Goal: Information Seeking & Learning: Learn about a topic

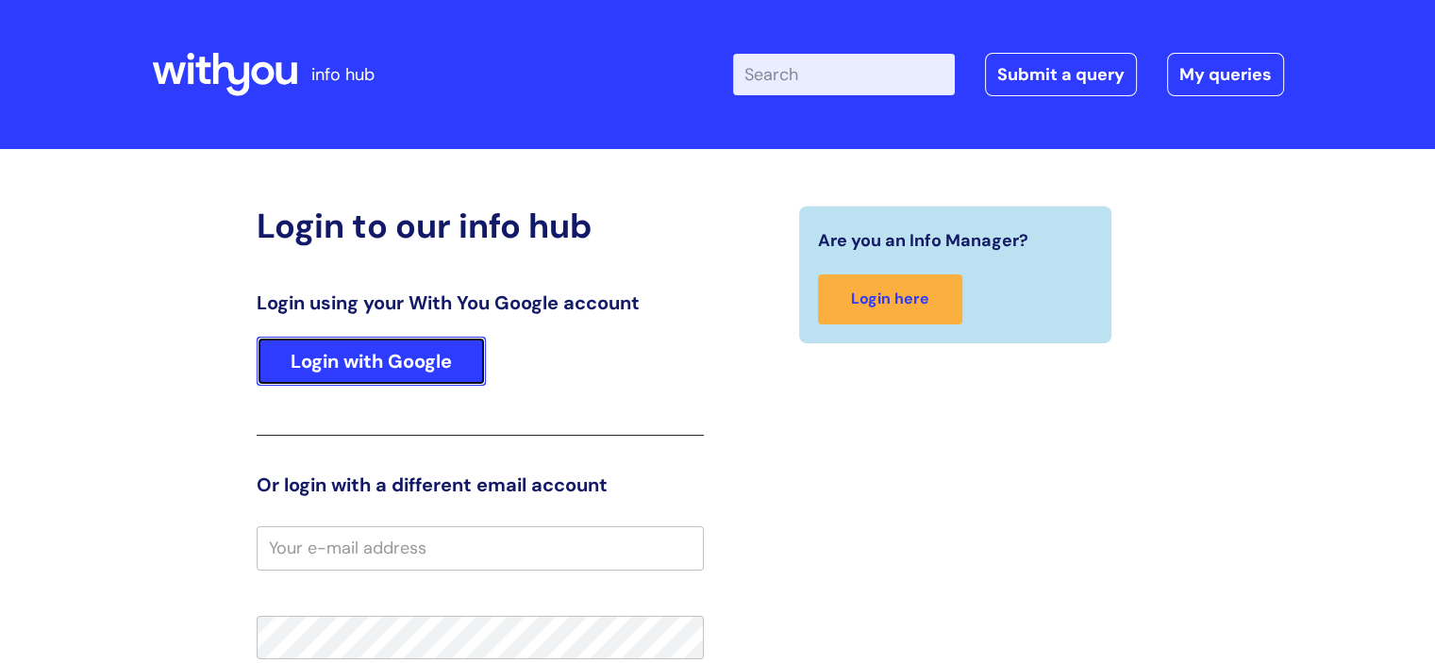
click at [343, 373] on link "Login with Google" at bounding box center [371, 361] width 229 height 49
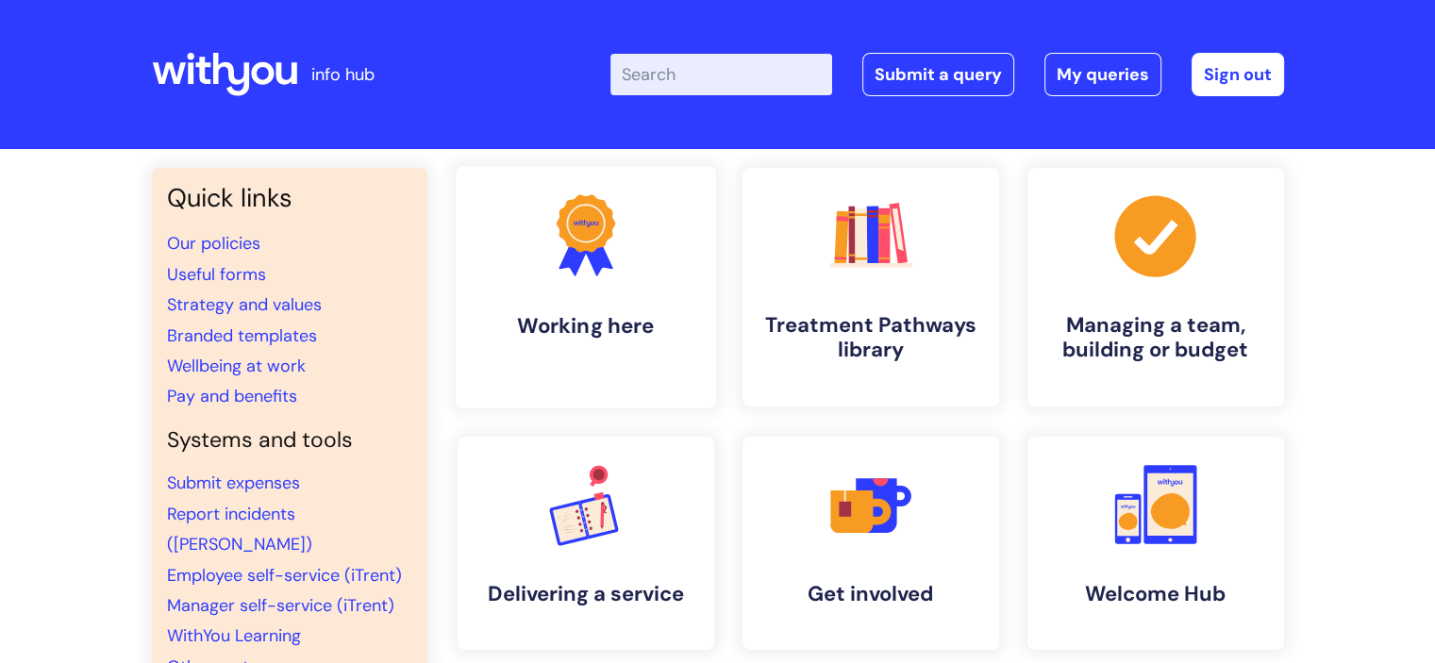
click at [589, 293] on link ".cls-1{fill:#f89b22;}.cls-1,.cls-2,.cls-3{stroke-width:0px;}.cls-2{fill:#2d3cff…" at bounding box center [585, 287] width 260 height 242
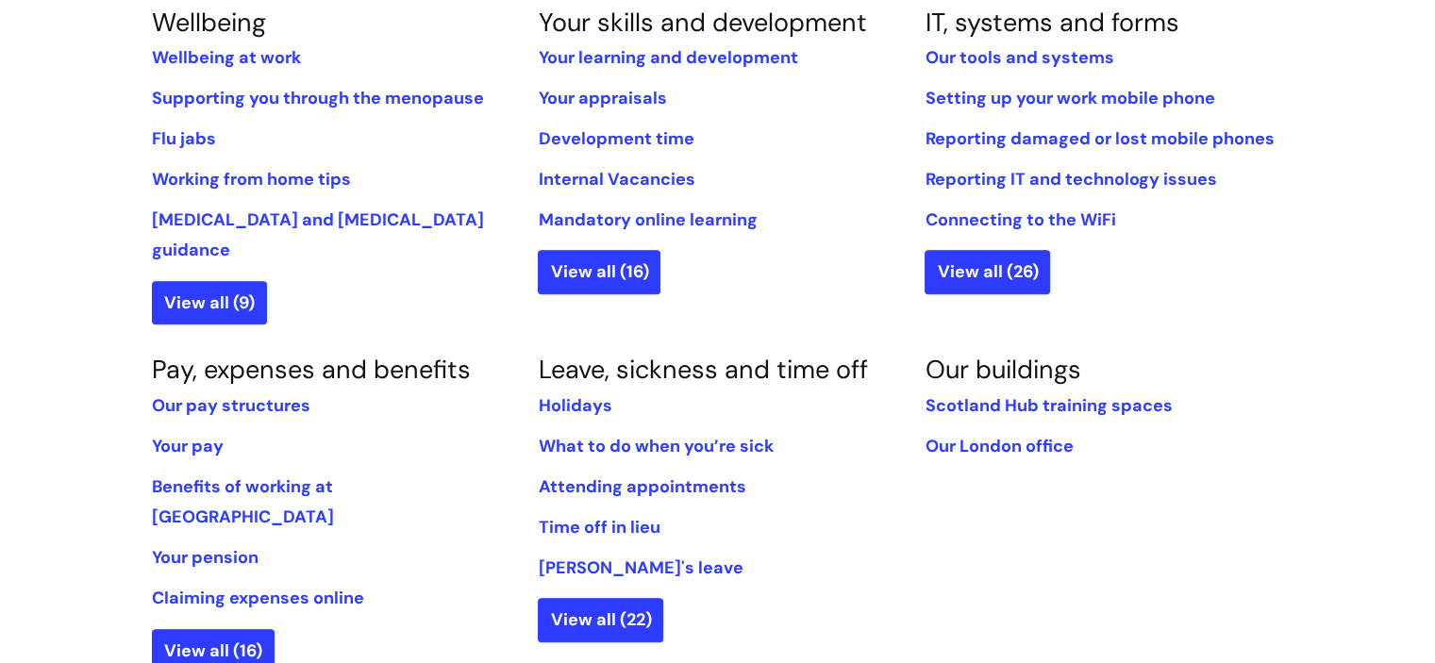
scroll to position [851, 0]
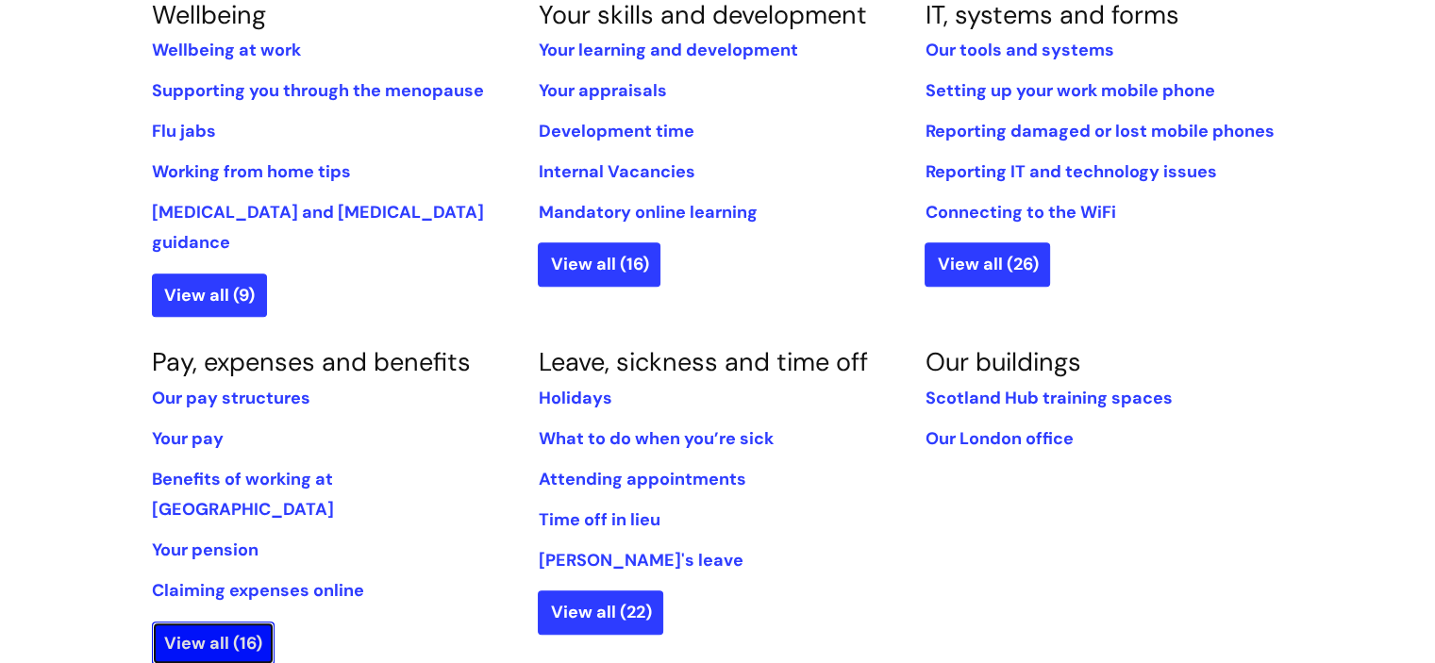
click at [209, 622] on link "View all (16)" at bounding box center [213, 643] width 123 height 43
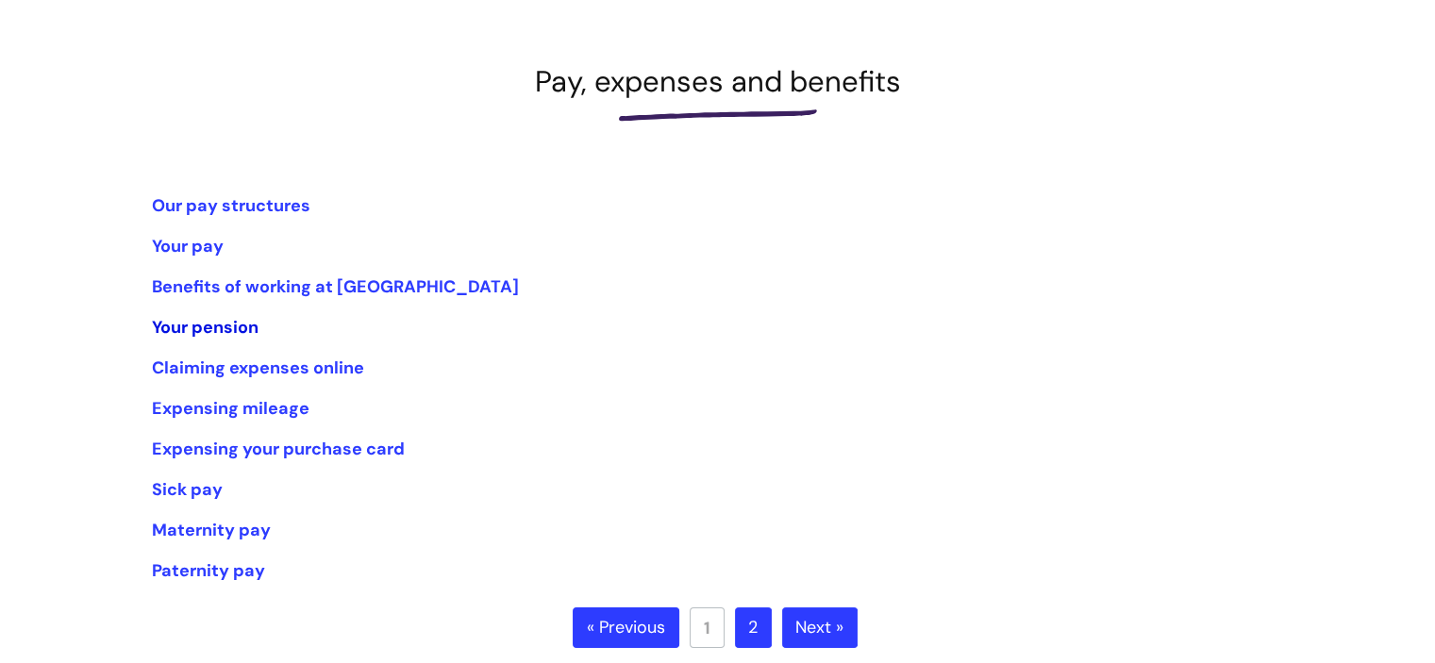
scroll to position [264, 0]
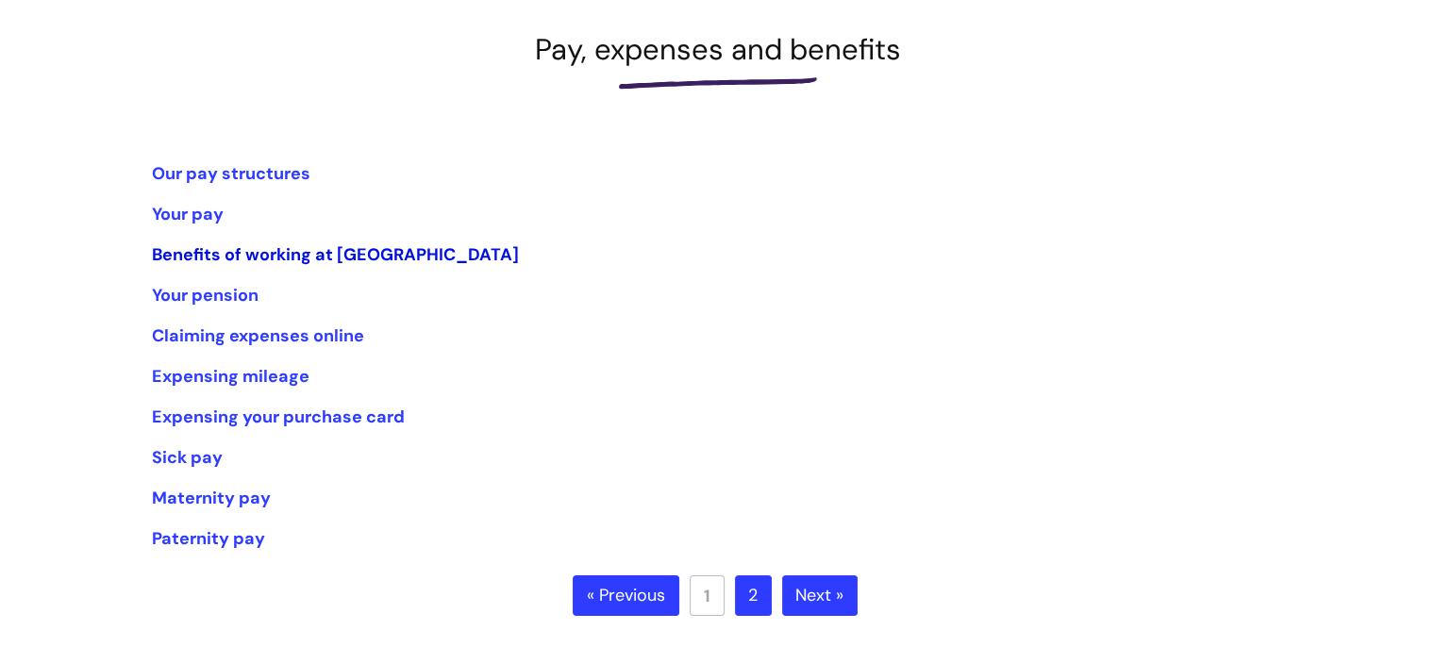
click at [208, 252] on link "Benefits of working at [GEOGRAPHIC_DATA]" at bounding box center [335, 254] width 367 height 23
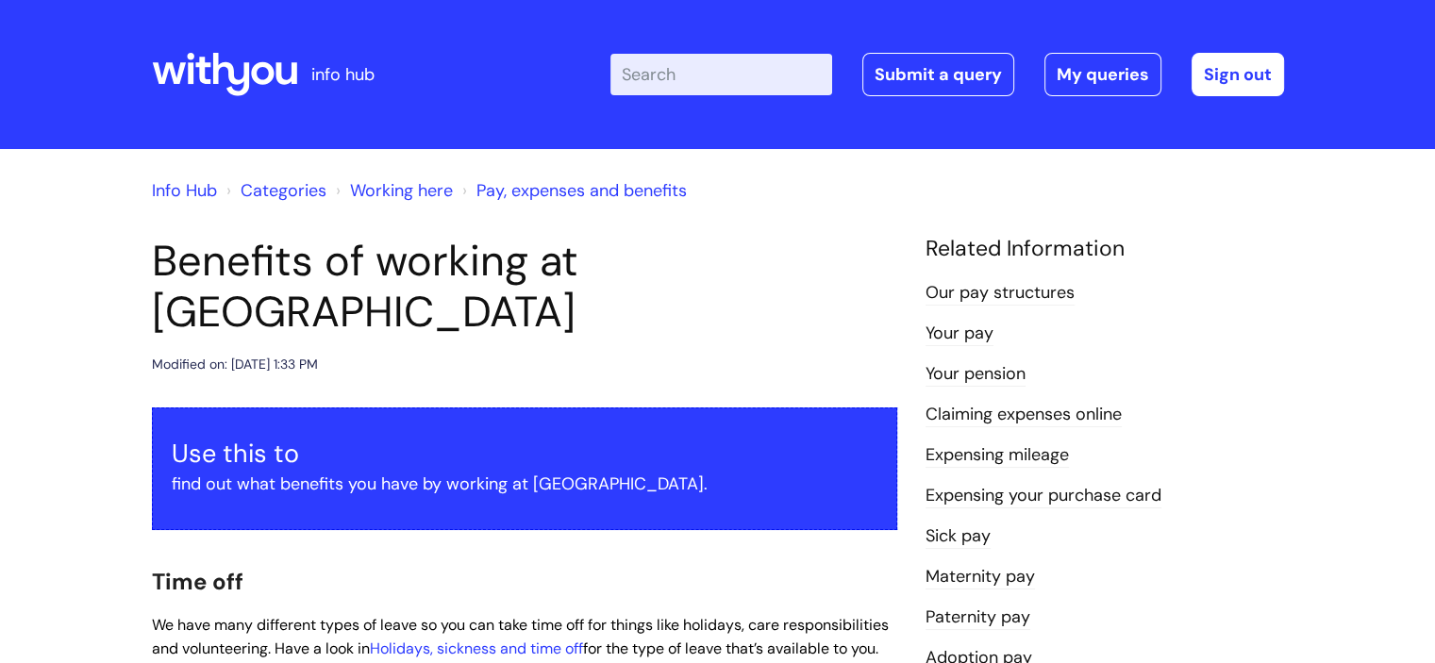
click at [192, 196] on link "Info Hub" at bounding box center [184, 190] width 65 height 23
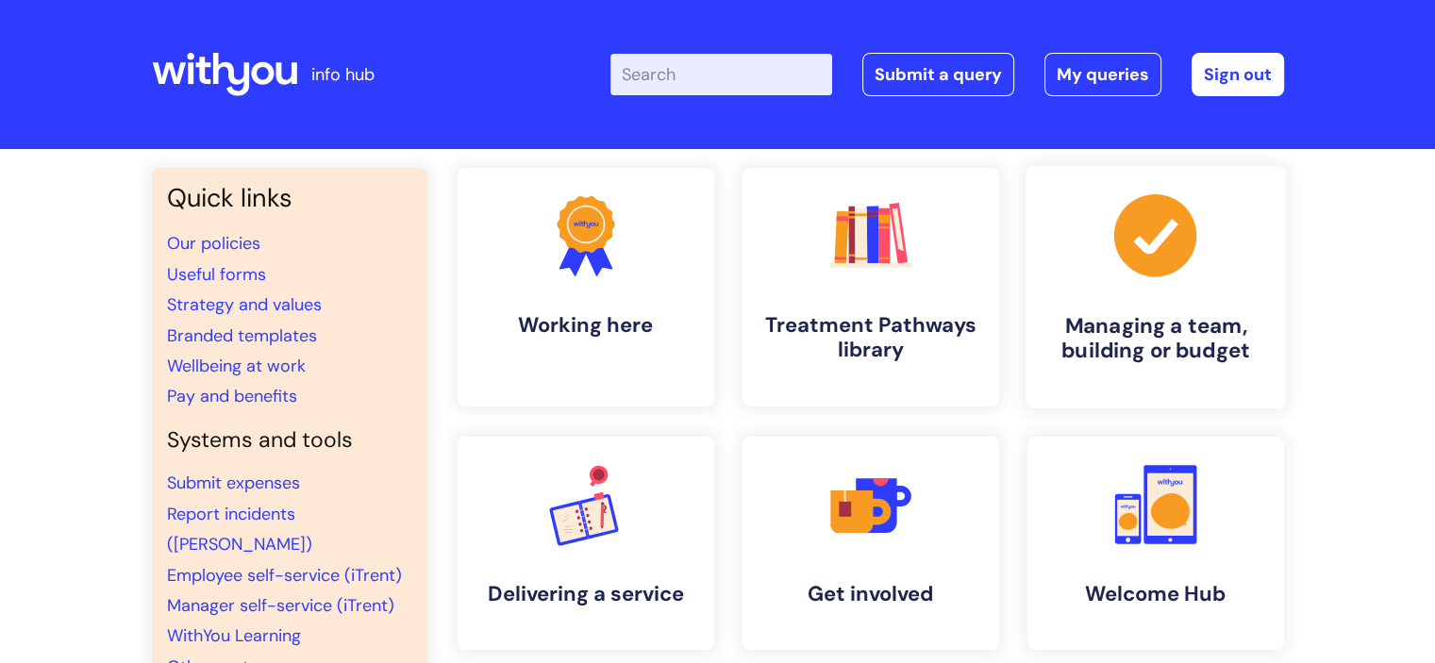
click at [1140, 322] on h4 "Managing a team, building or budget" at bounding box center [1156, 338] width 230 height 51
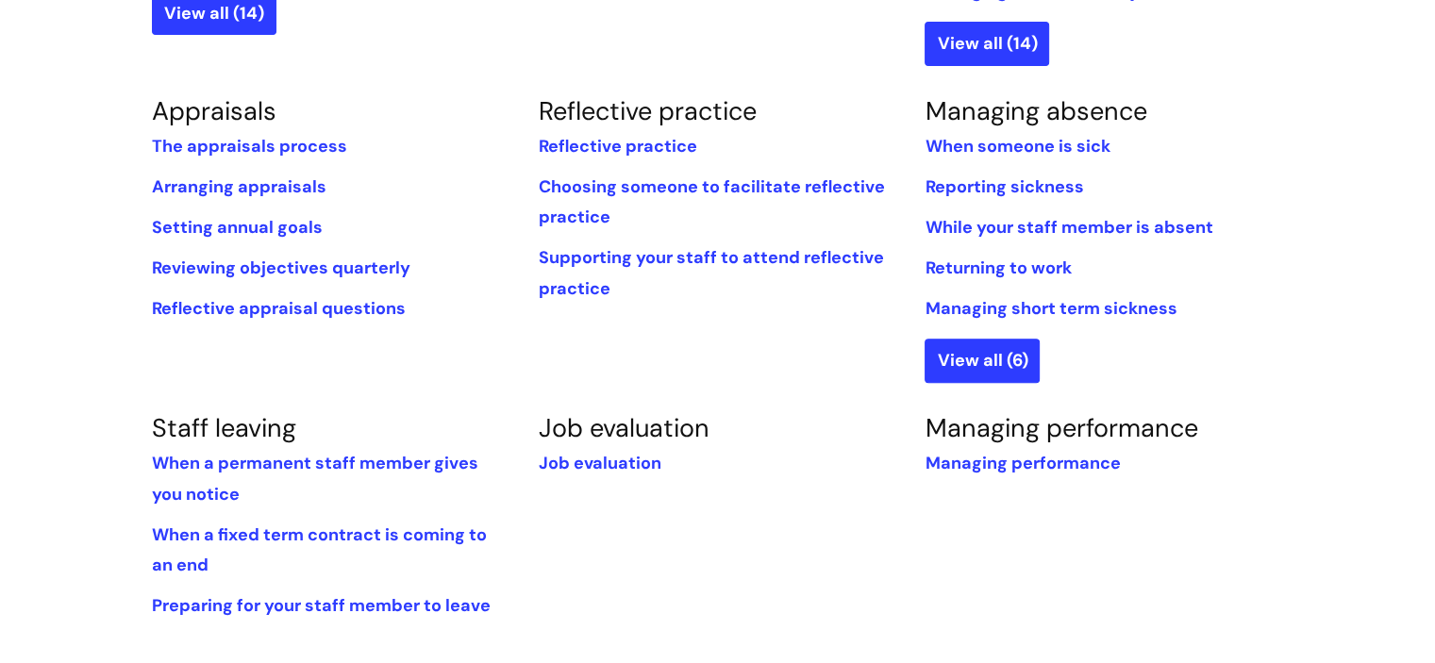
scroll to position [717, 0]
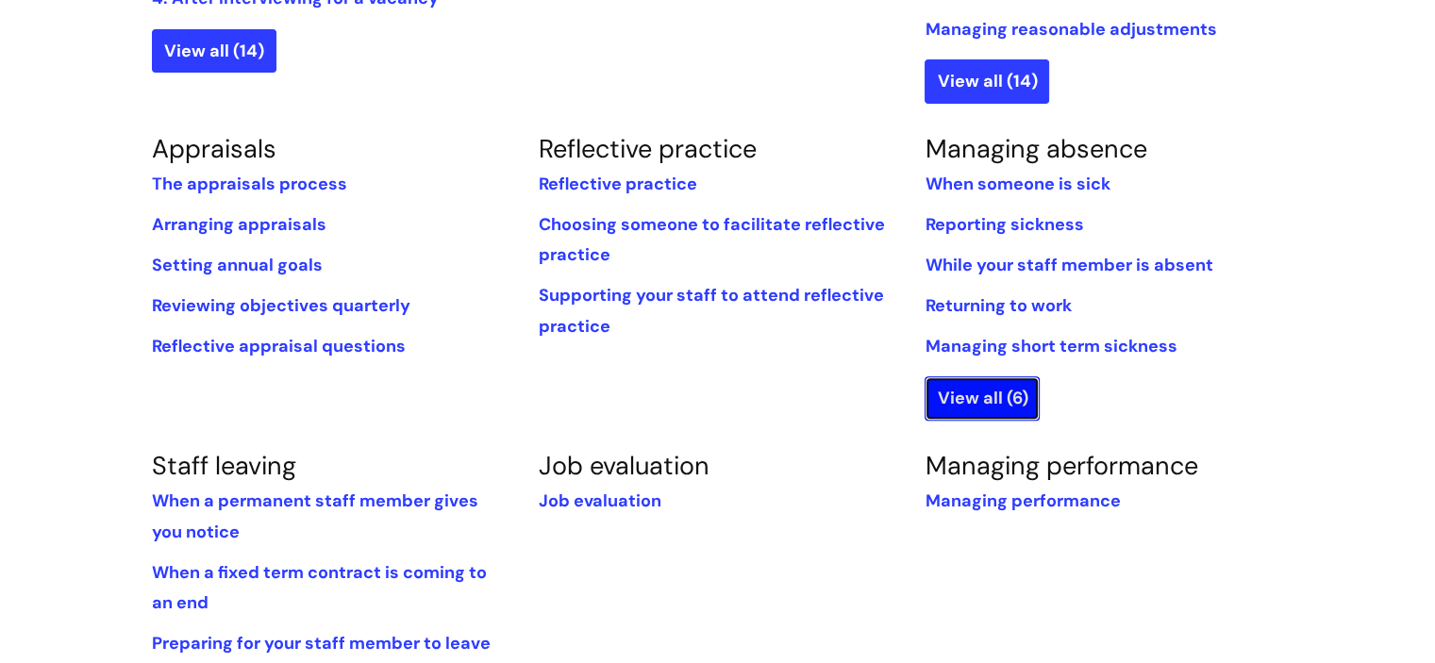
click at [999, 396] on link "View all (6)" at bounding box center [981, 397] width 115 height 43
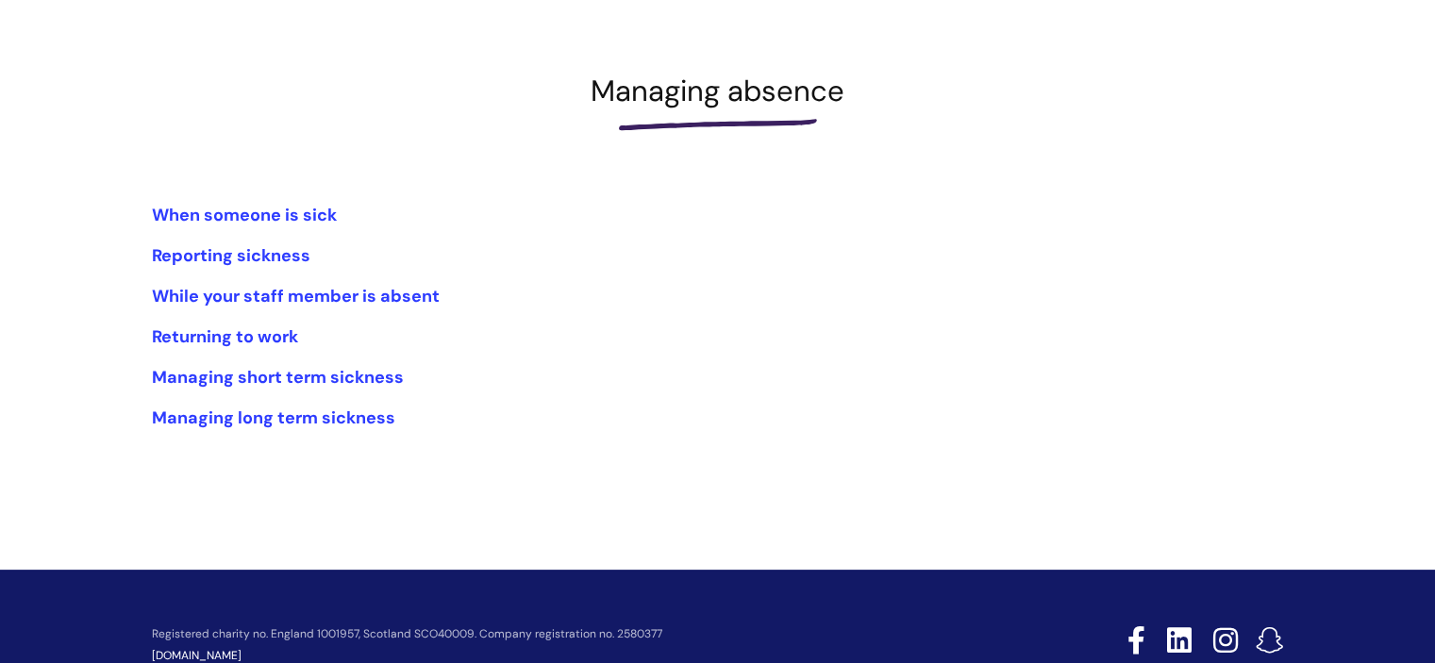
scroll to position [264, 0]
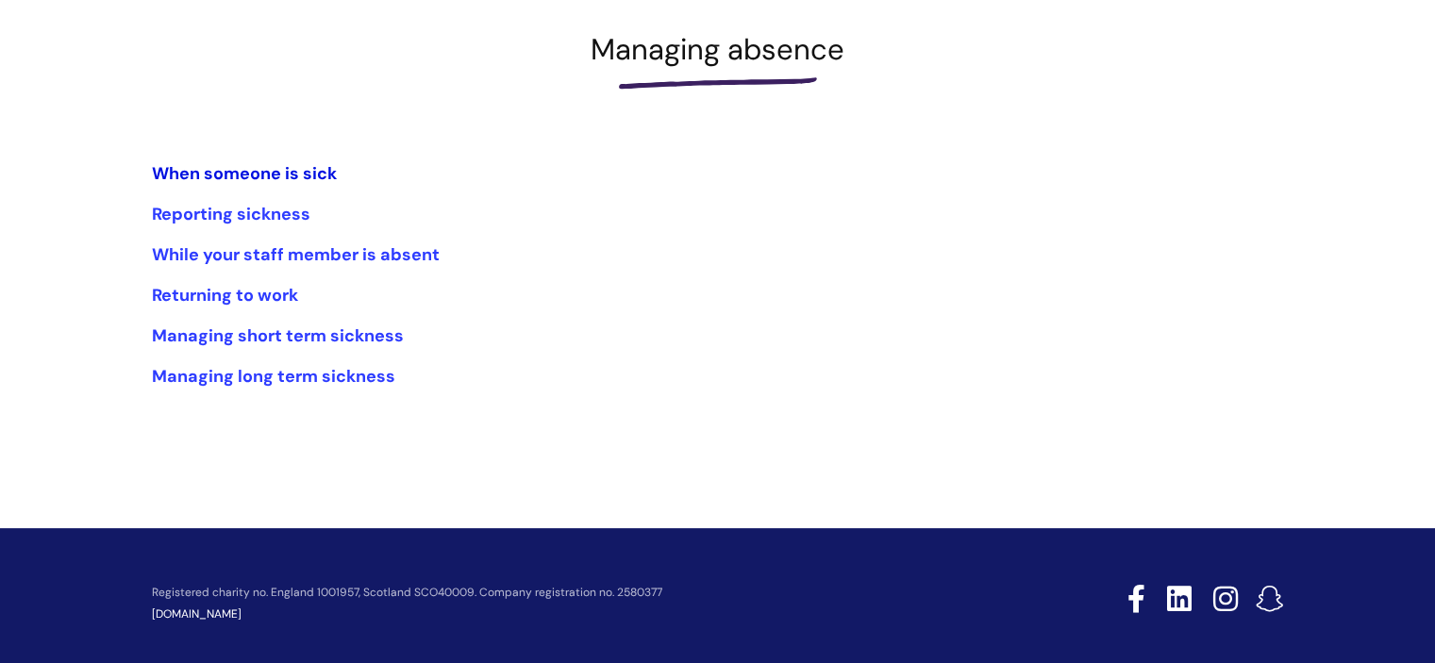
click at [275, 172] on link "When someone is sick" at bounding box center [244, 173] width 185 height 23
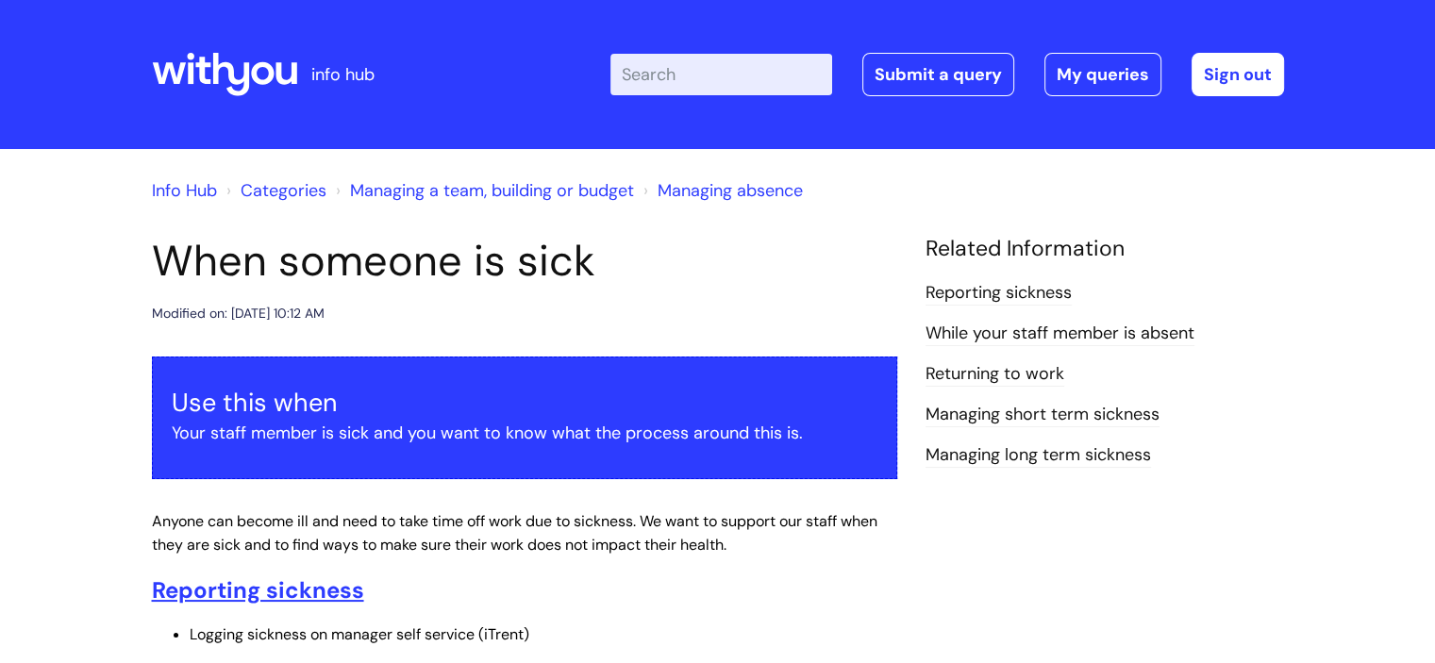
click at [676, 66] on input "Enter your search term here..." at bounding box center [721, 75] width 222 height 42
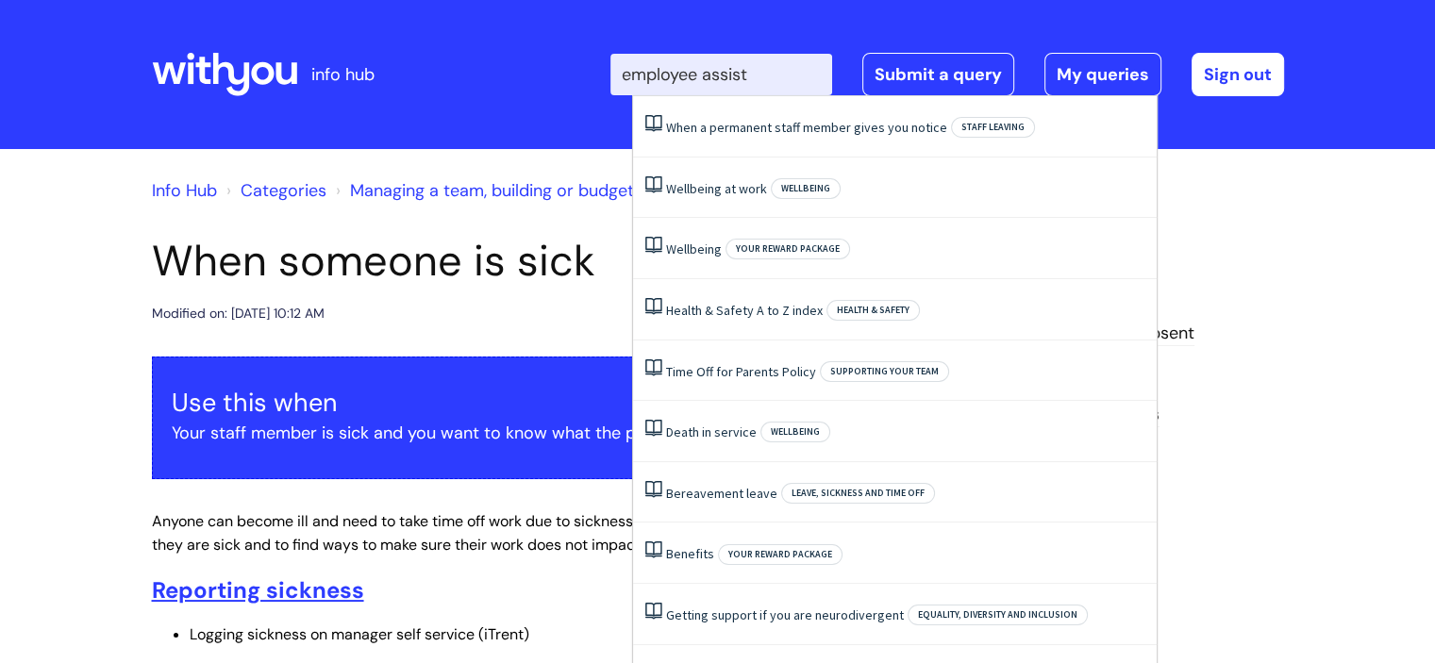
type input "employee assis"
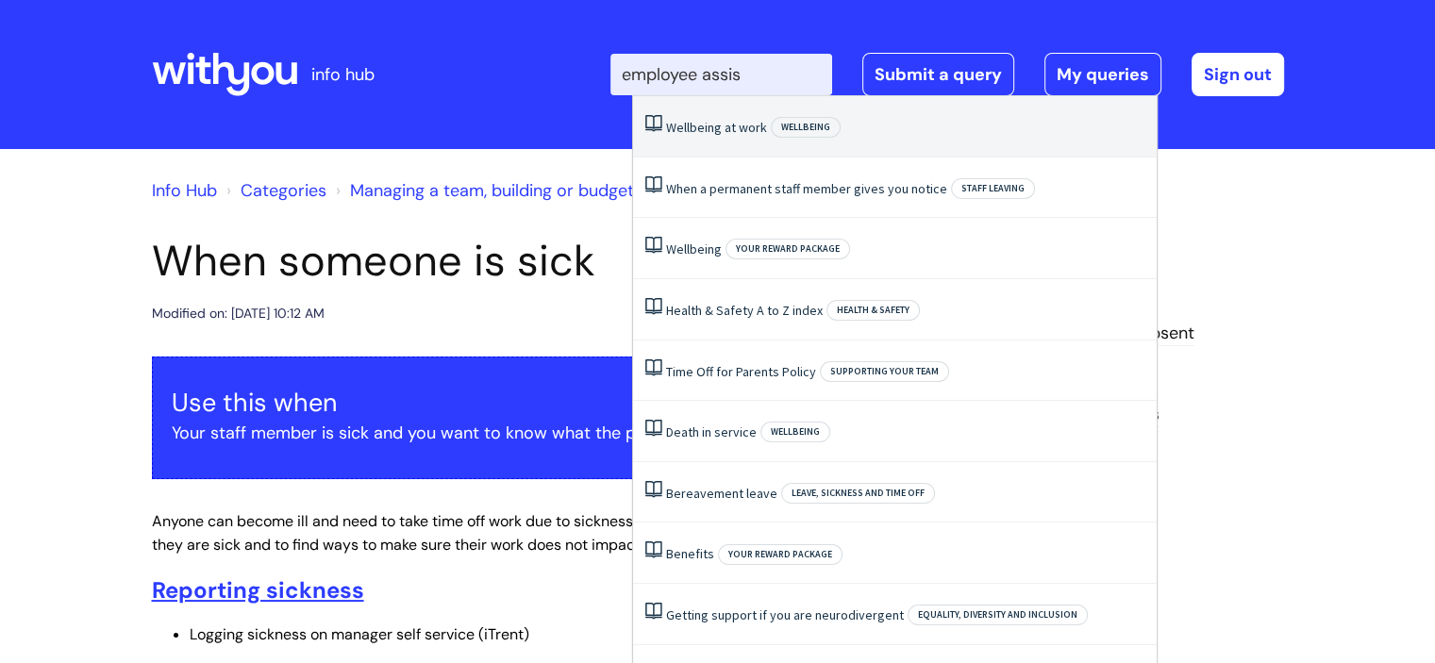
click at [717, 127] on link "Wellbeing at work" at bounding box center [716, 127] width 101 height 17
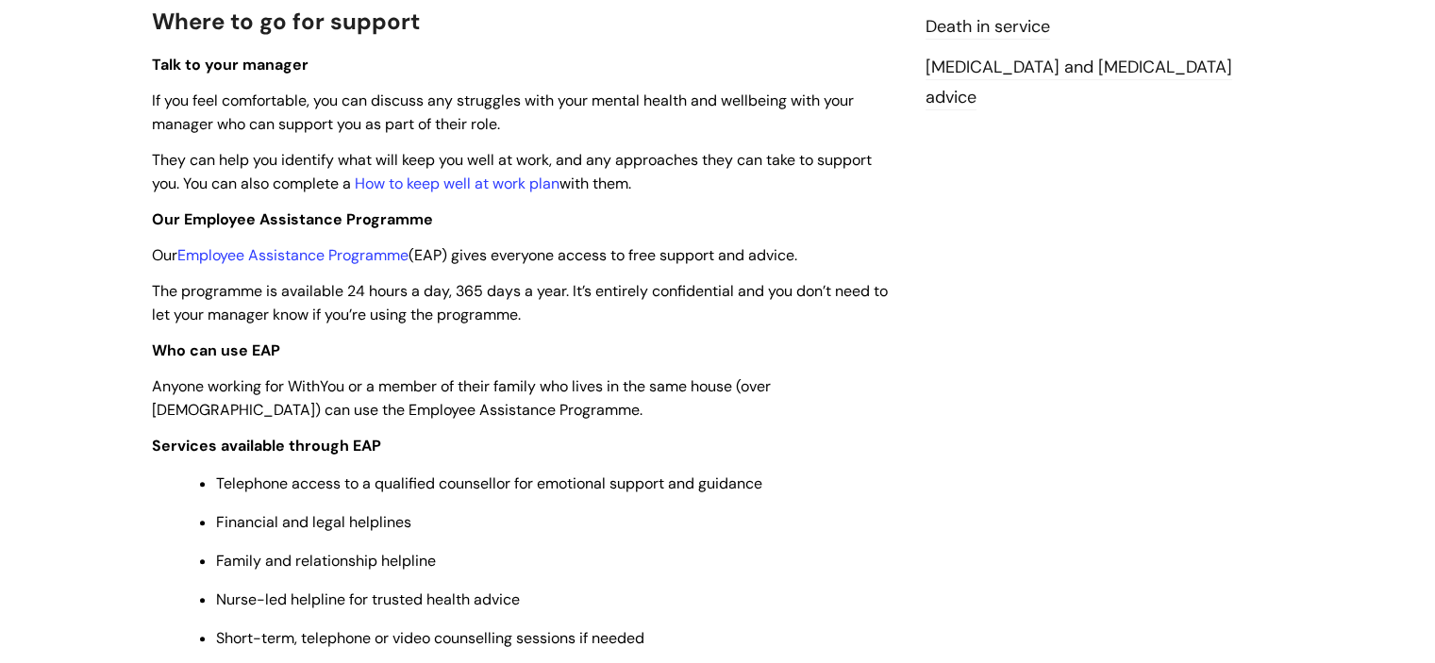
scroll to position [592, 0]
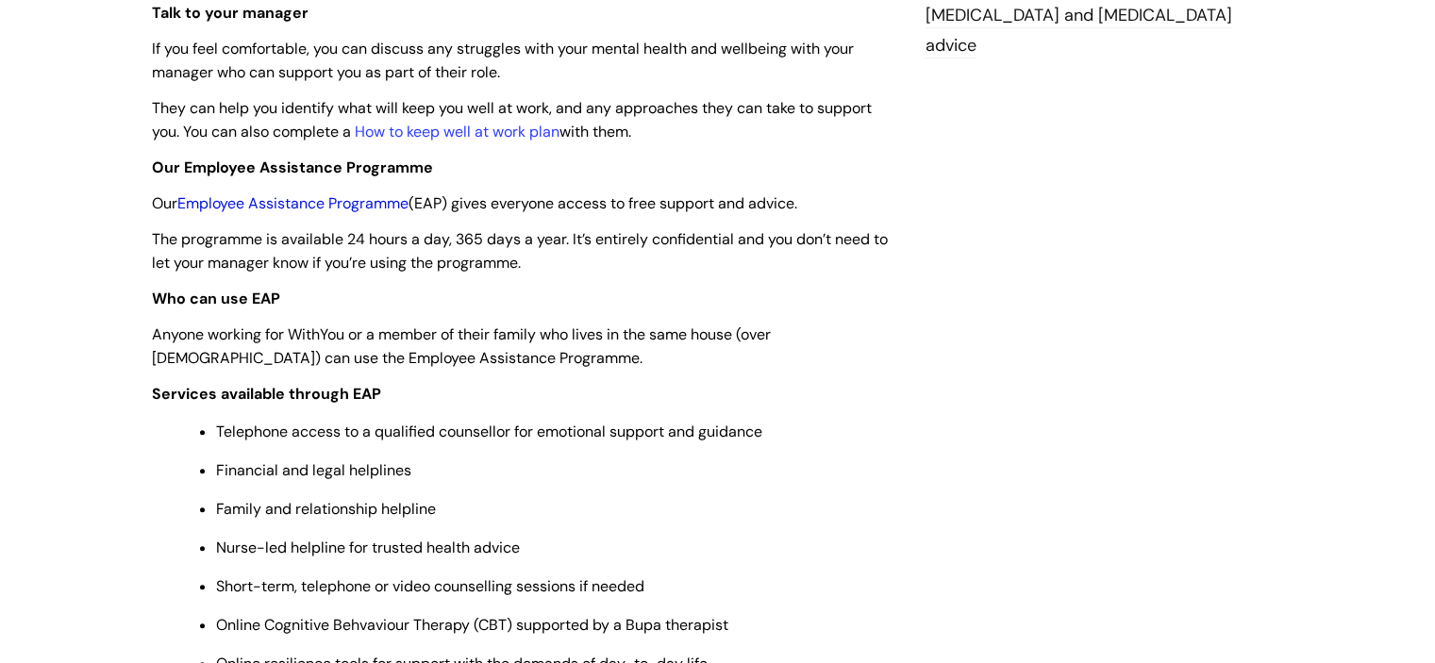
click at [309, 196] on link "Employee Assistance Programme" at bounding box center [292, 203] width 231 height 20
click at [333, 203] on link "Employee Assistance Programme" at bounding box center [292, 203] width 231 height 20
click at [310, 200] on link "Employee Assistance Programme" at bounding box center [292, 203] width 231 height 20
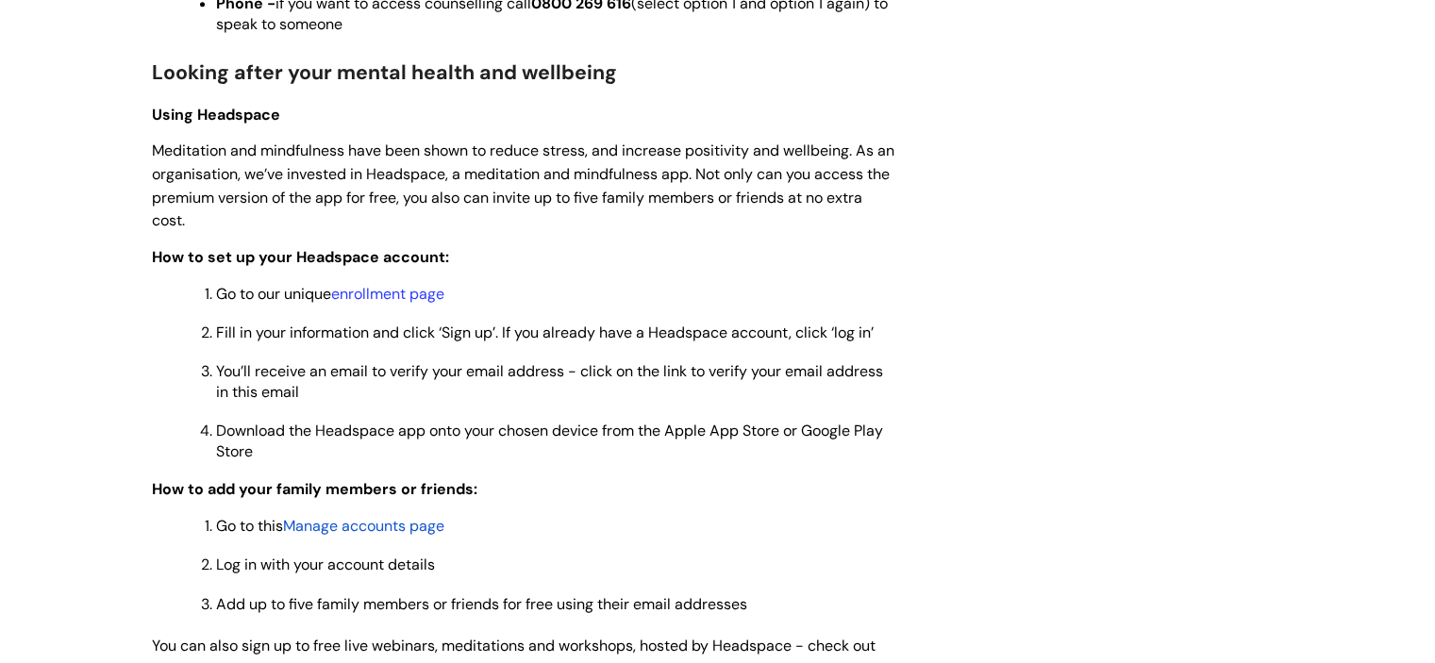
scroll to position [1248, 0]
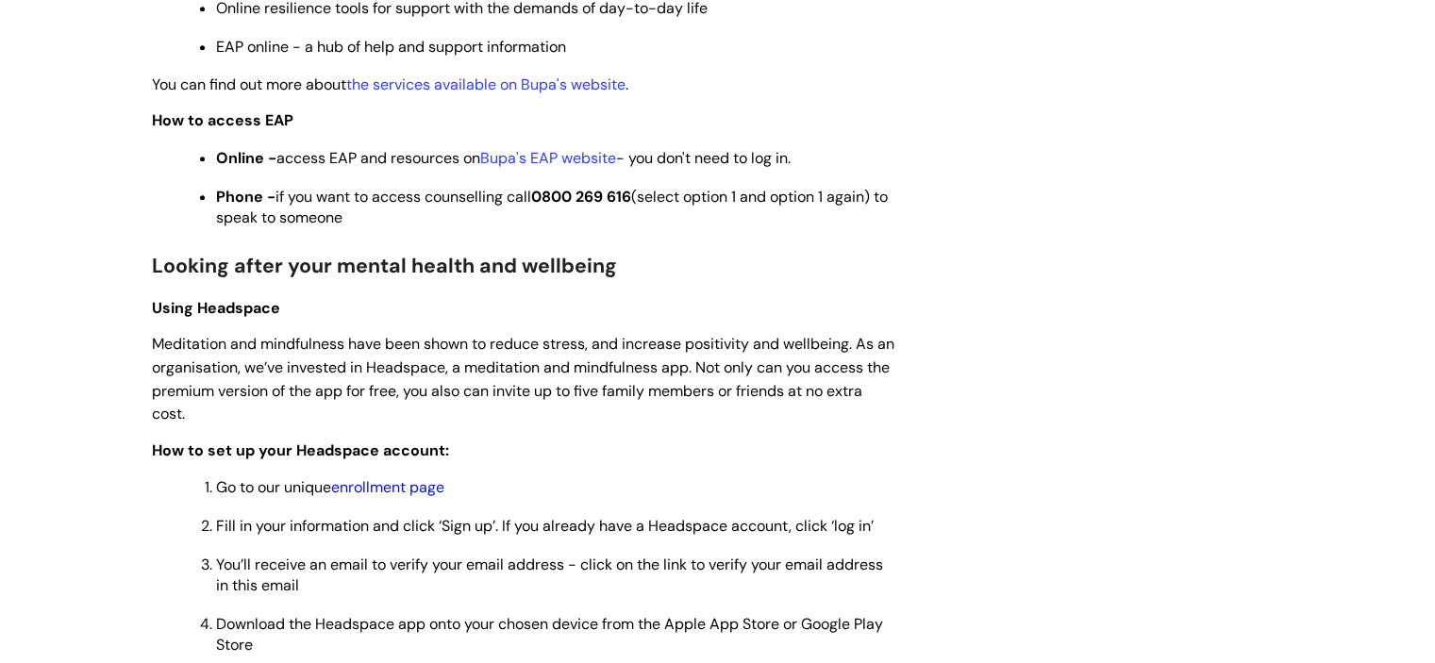
click at [415, 497] on link "enrollment page" at bounding box center [387, 487] width 113 height 20
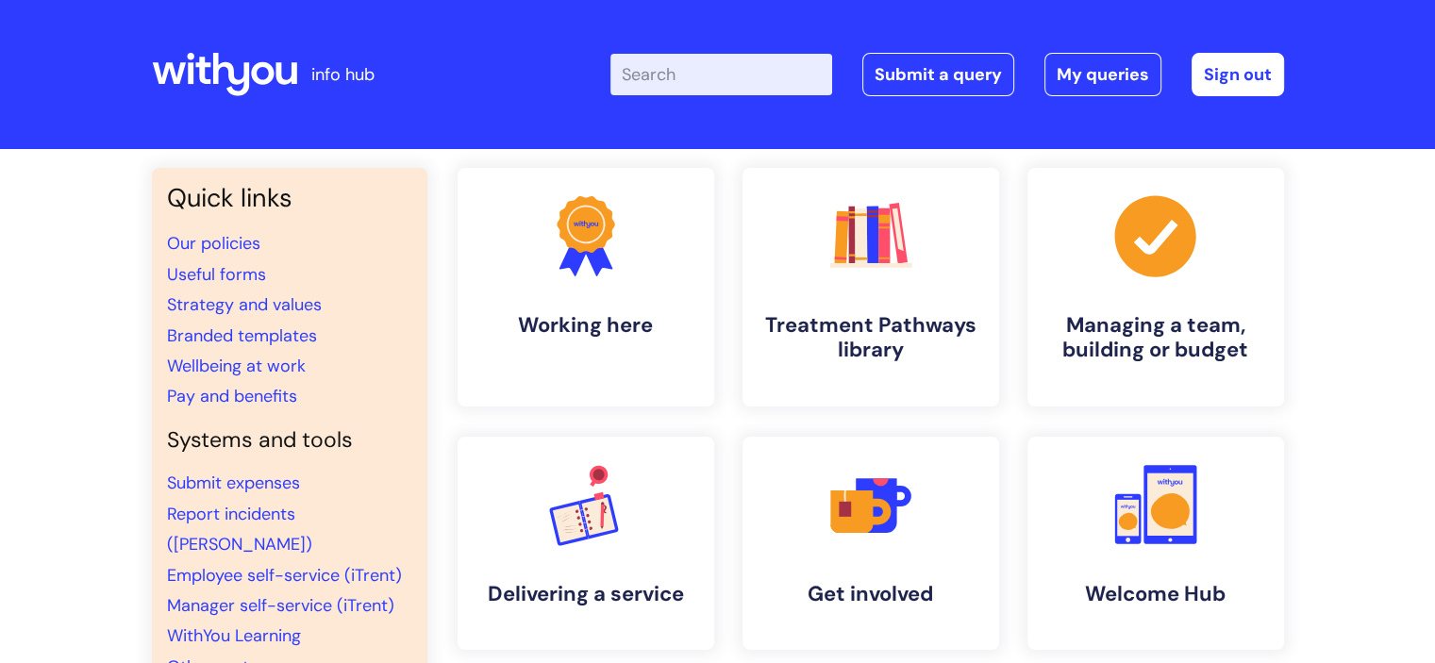
click at [713, 74] on input "Enter your search term here..." at bounding box center [721, 75] width 222 height 42
type input "e"
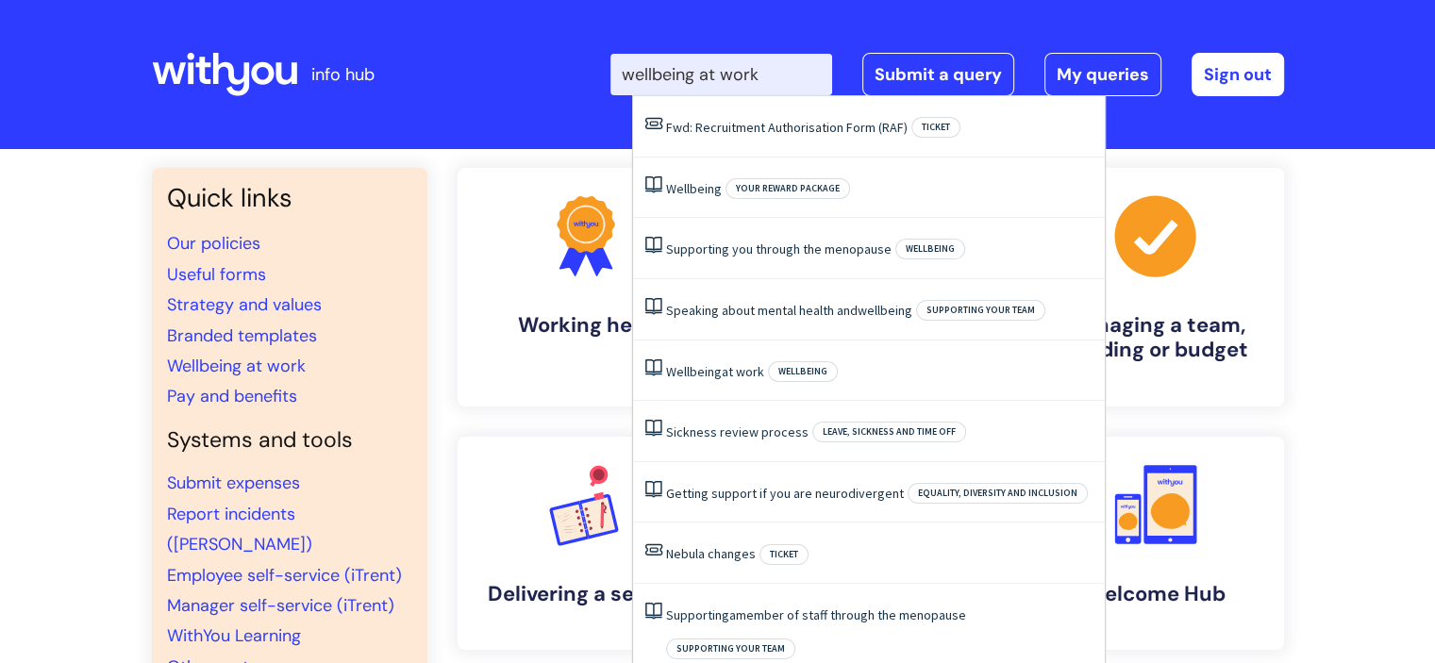
type input "wellbeing at work"
click button "Search" at bounding box center [0, 0] width 0 height 0
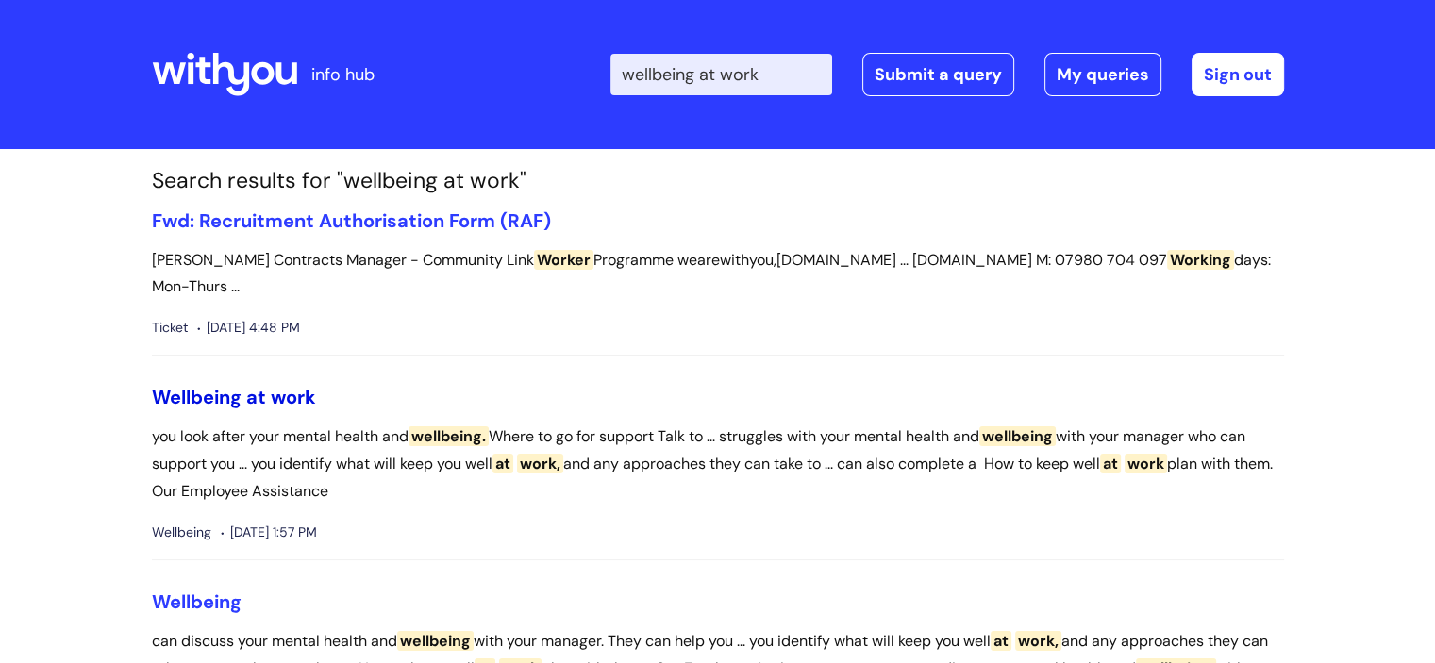
click at [197, 385] on span "Wellbeing" at bounding box center [197, 397] width 90 height 25
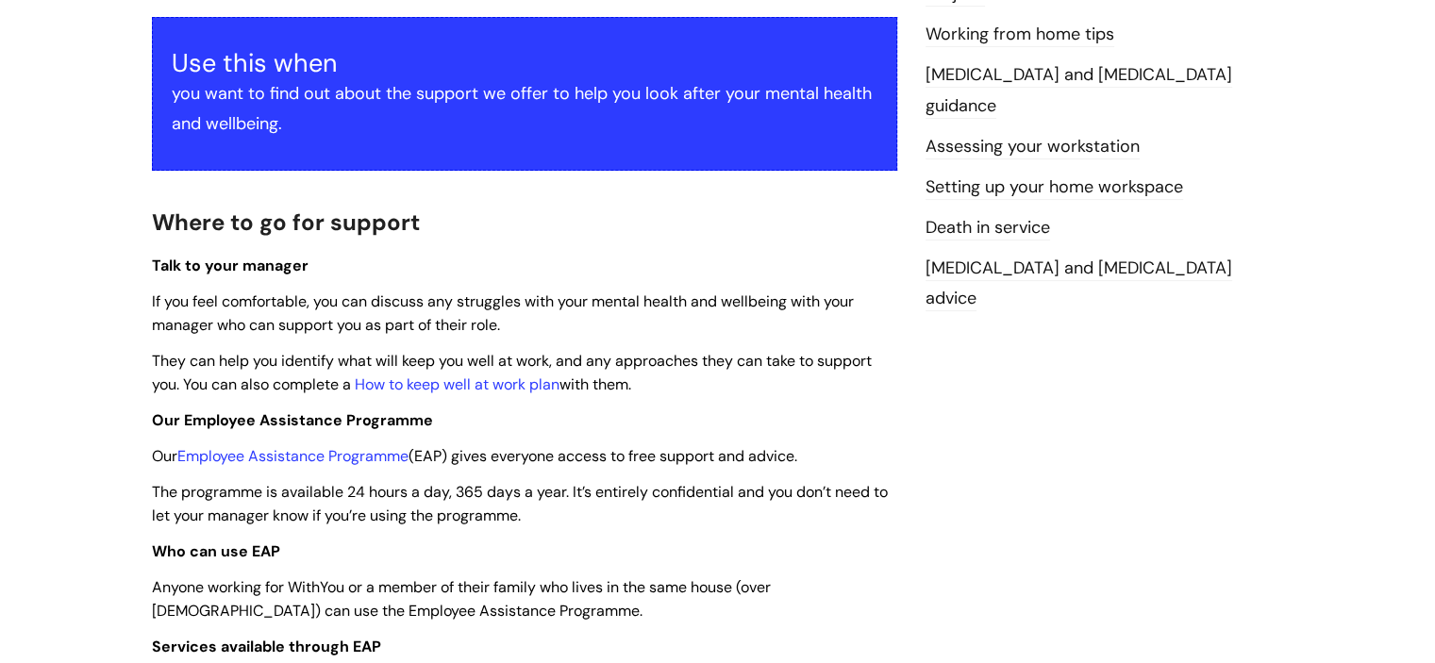
scroll to position [415, 0]
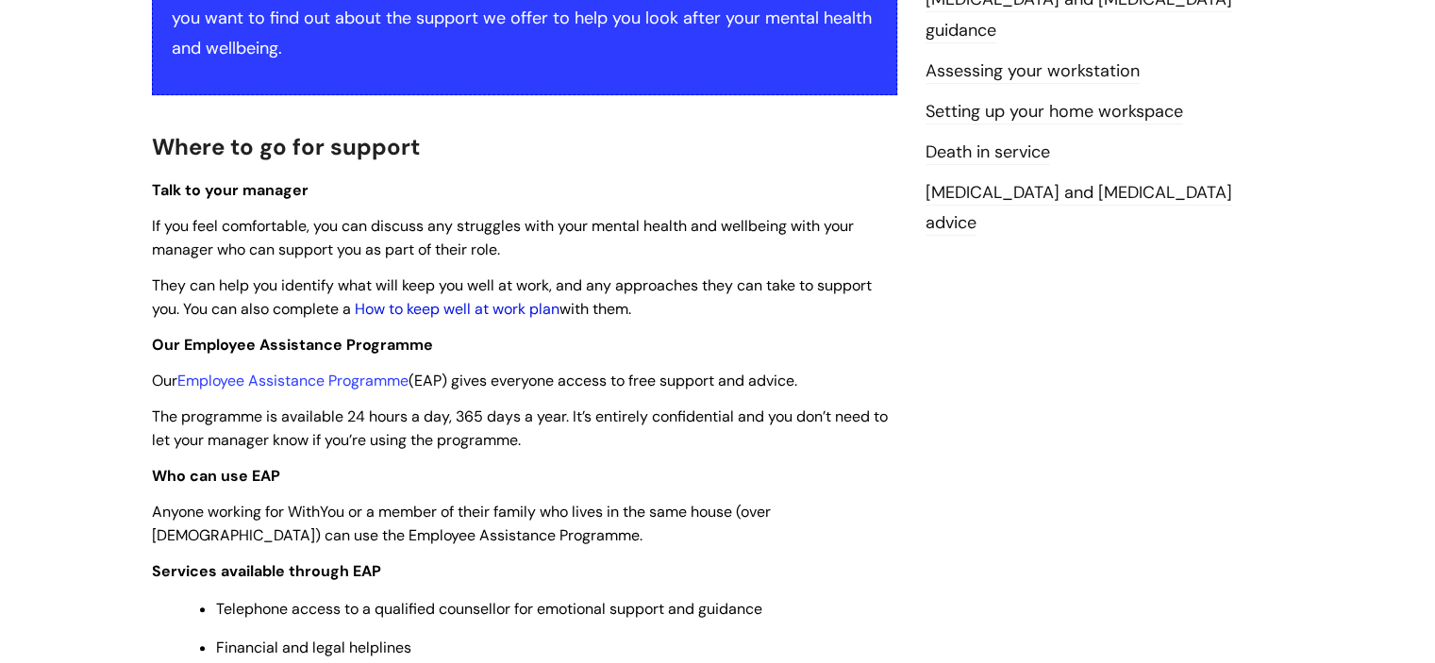
click at [461, 308] on link "How to keep well at work plan" at bounding box center [457, 309] width 205 height 20
